Goal: Task Accomplishment & Management: Complete application form

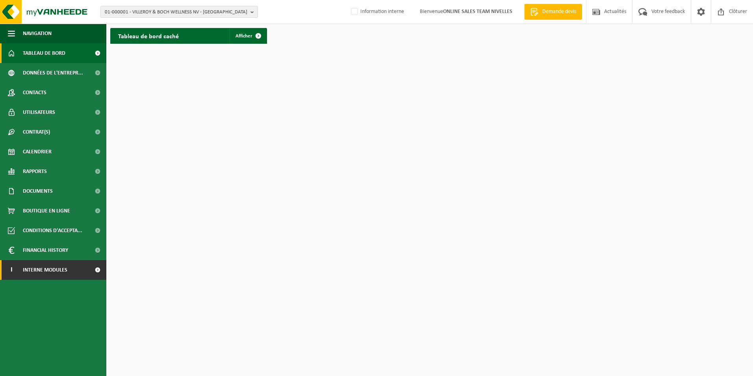
click at [60, 267] on span "Interne modules" at bounding box center [45, 270] width 45 height 20
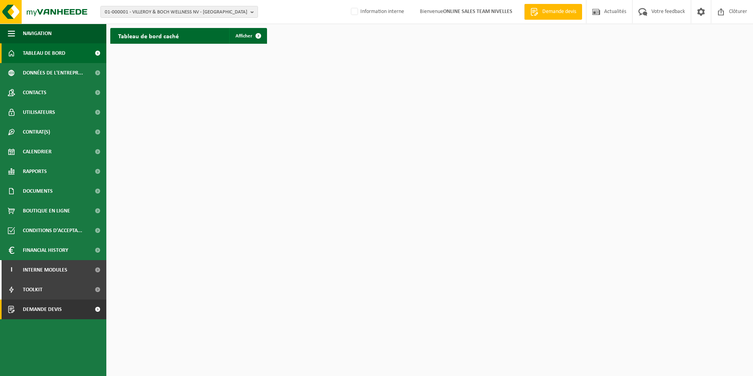
click at [48, 311] on span "Demande devis" at bounding box center [42, 309] width 39 height 20
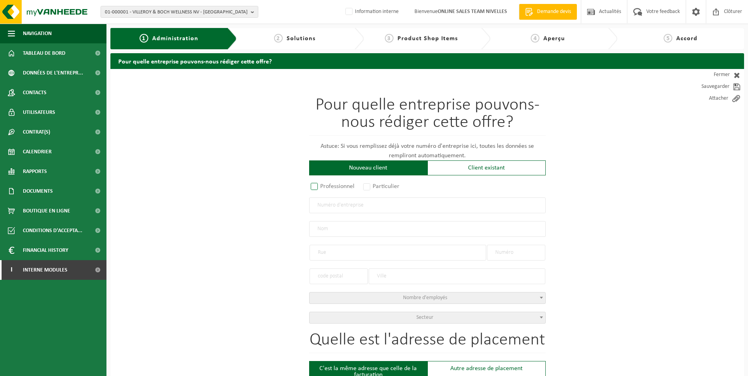
click at [318, 187] on label "Professionnel" at bounding box center [333, 186] width 48 height 11
click at [322, 187] on input "Professionnel" at bounding box center [324, 186] width 5 height 5
radio input "true"
click at [338, 210] on input "text" at bounding box center [427, 205] width 236 height 16
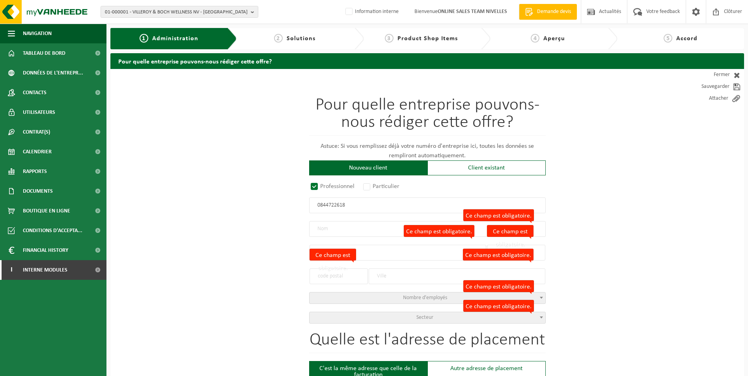
click at [320, 203] on input "0844722618" at bounding box center [427, 205] width 236 height 16
click at [337, 205] on input "844722618" at bounding box center [427, 205] width 236 height 16
type input "844722718"
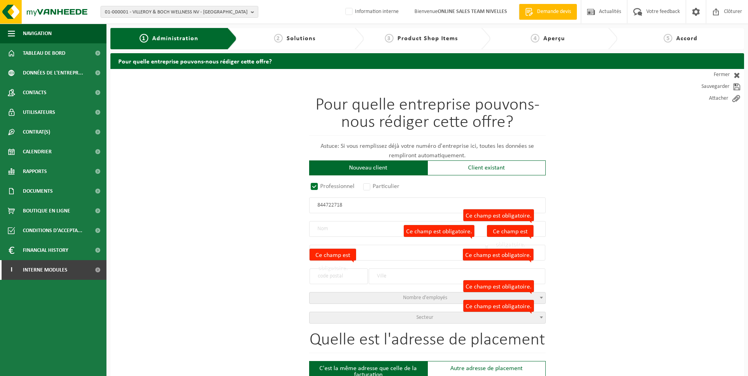
click at [348, 207] on input "844722718" at bounding box center [427, 205] width 236 height 16
